Goal: Task Accomplishment & Management: Manage account settings

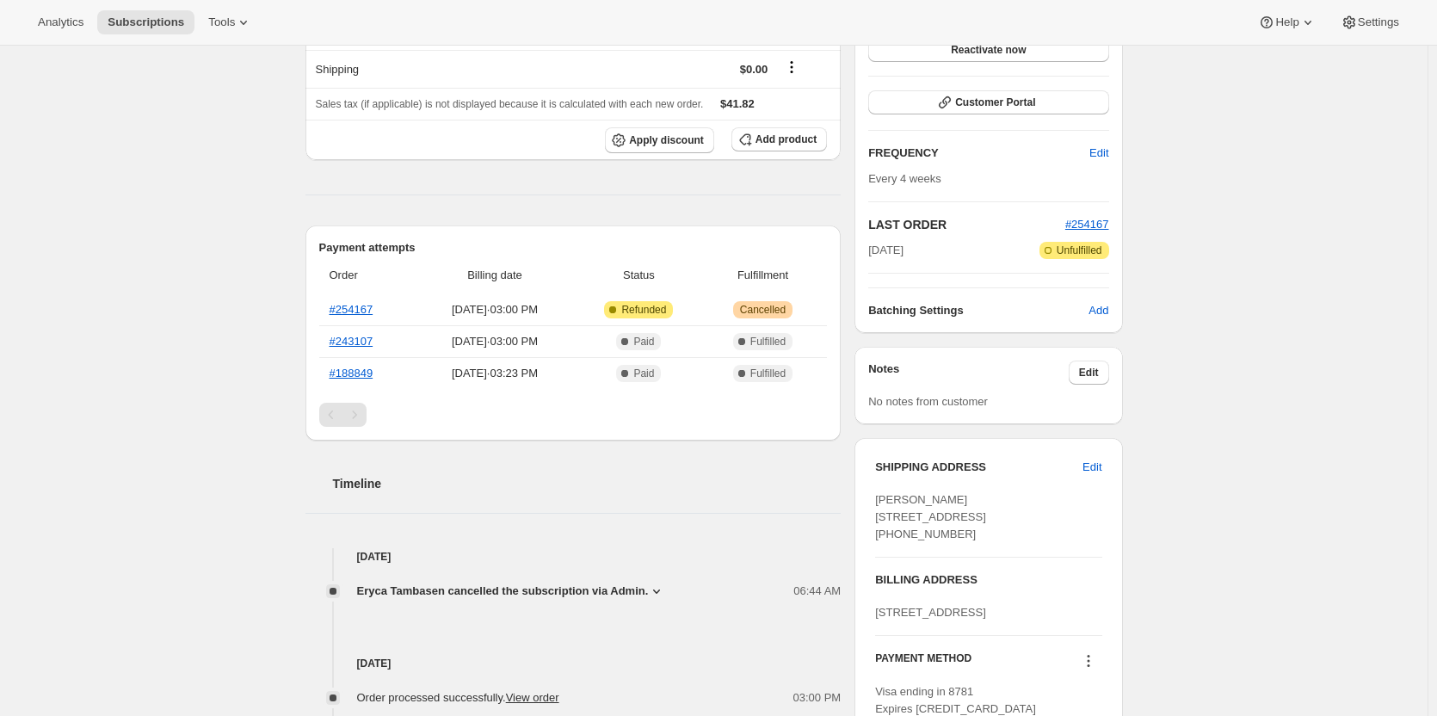
scroll to position [258, 0]
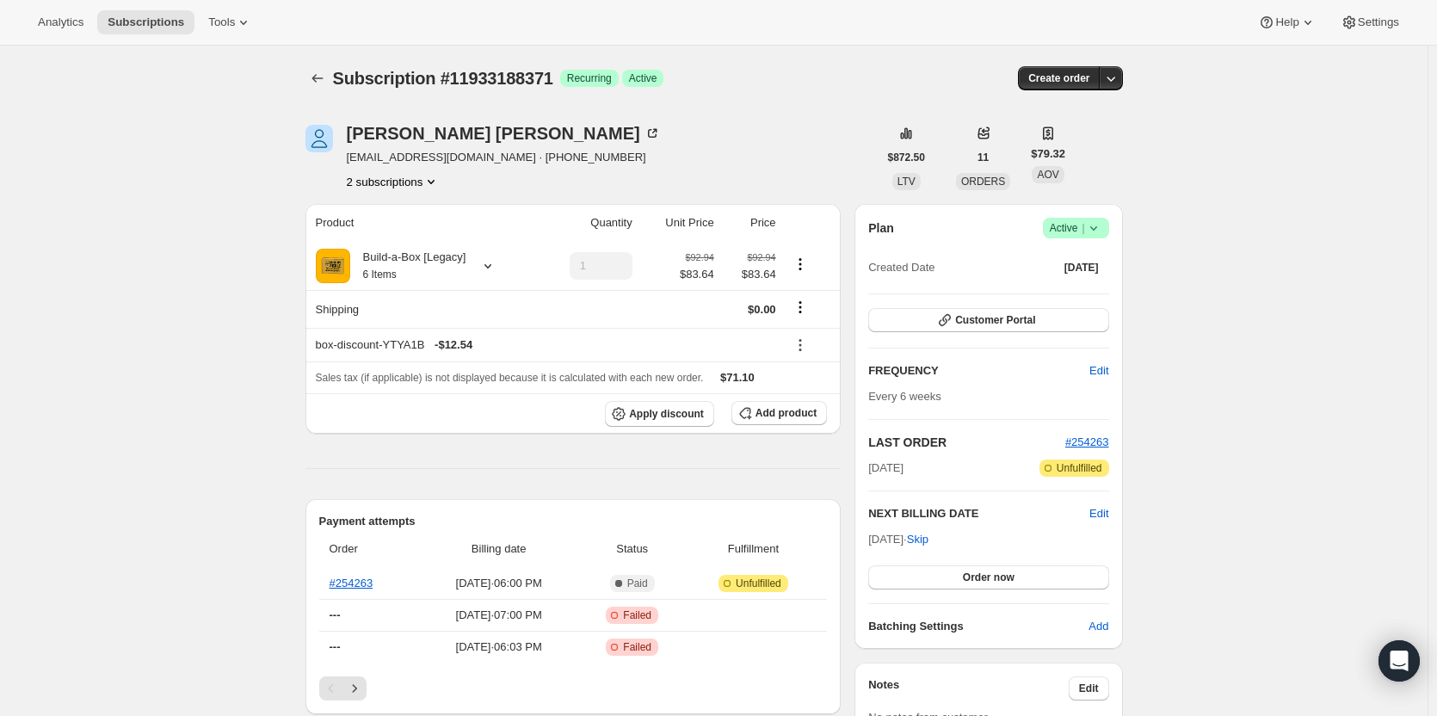
click at [425, 181] on button "2 subscriptions" at bounding box center [394, 181] width 94 height 17
click at [425, 233] on button "14024933651" at bounding box center [398, 243] width 130 height 28
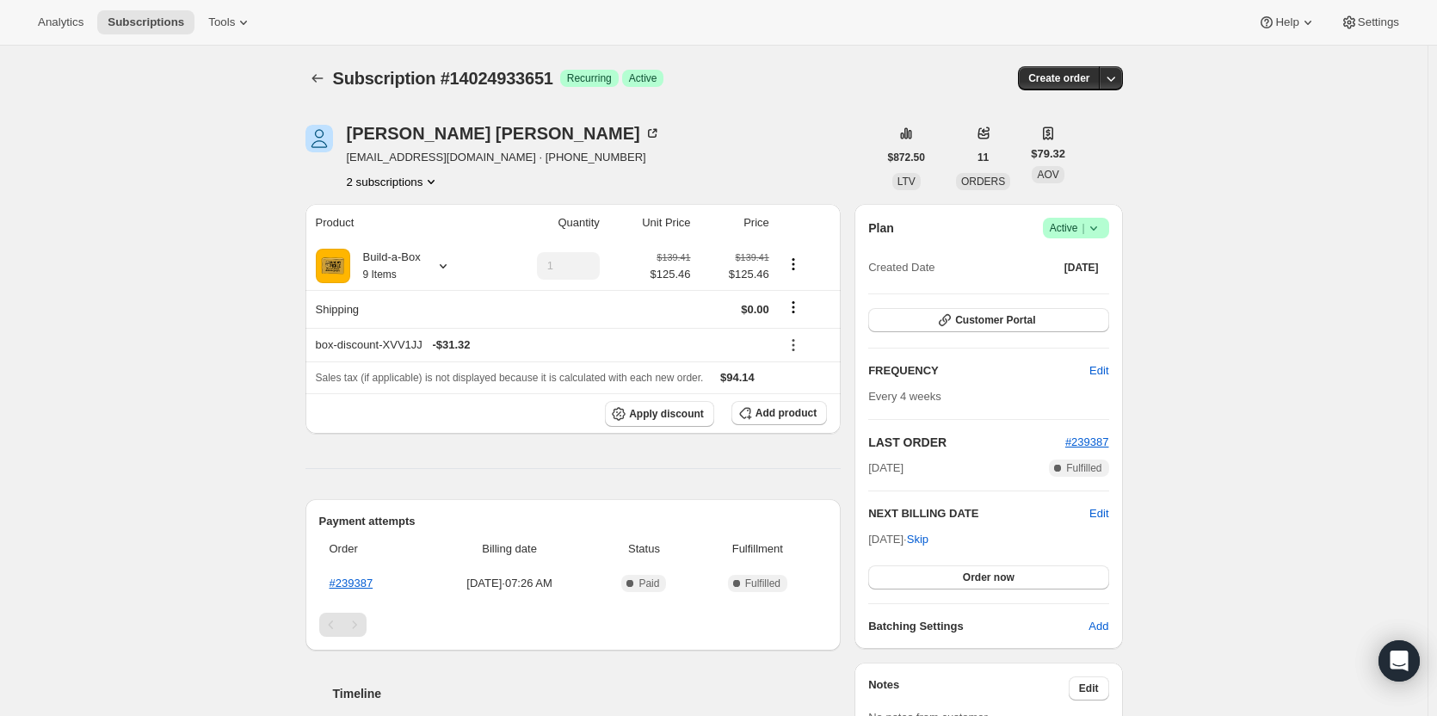
click at [392, 185] on button "2 subscriptions" at bounding box center [394, 181] width 94 height 17
click at [384, 217] on span "11933188371" at bounding box center [372, 213] width 69 height 13
